Goal: Unclear

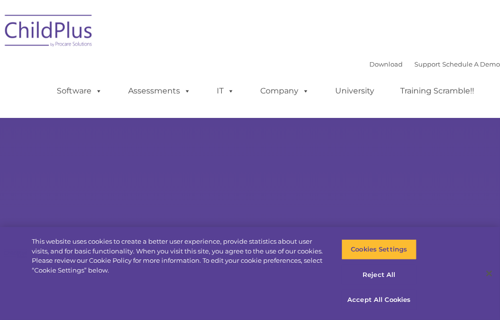
type input ""
select select "MEDIUM"
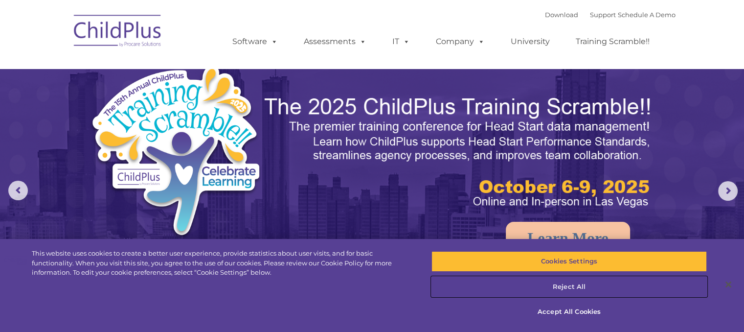
click at [499, 288] on button "Reject All" at bounding box center [568, 286] width 275 height 21
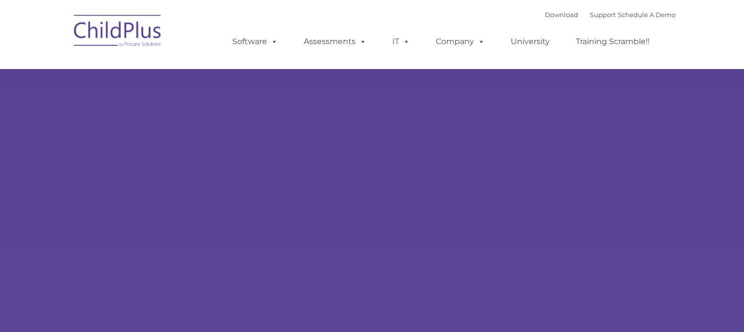
type input ""
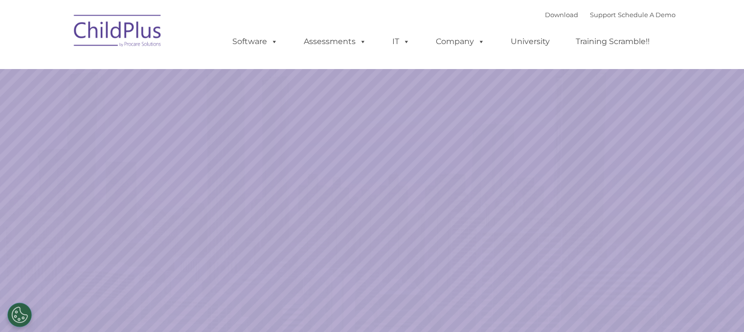
select select "MEDIUM"
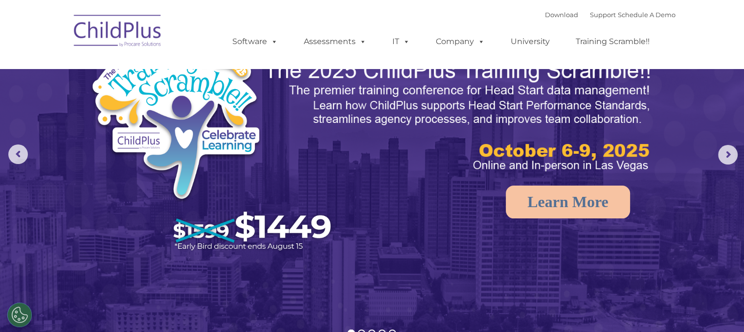
scroll to position [37, 0]
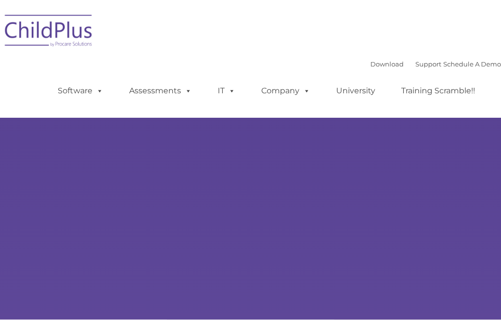
type input ""
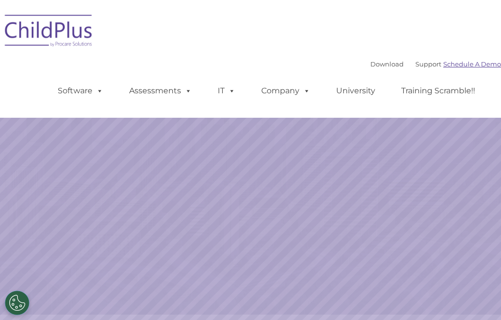
select select "MEDIUM"
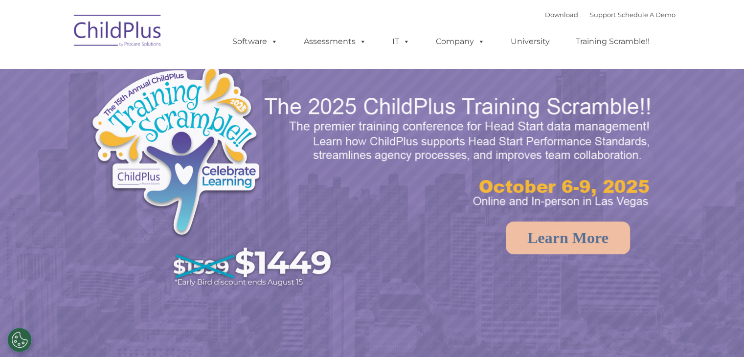
select select "MEDIUM"
